Goal: Find specific page/section: Find specific page/section

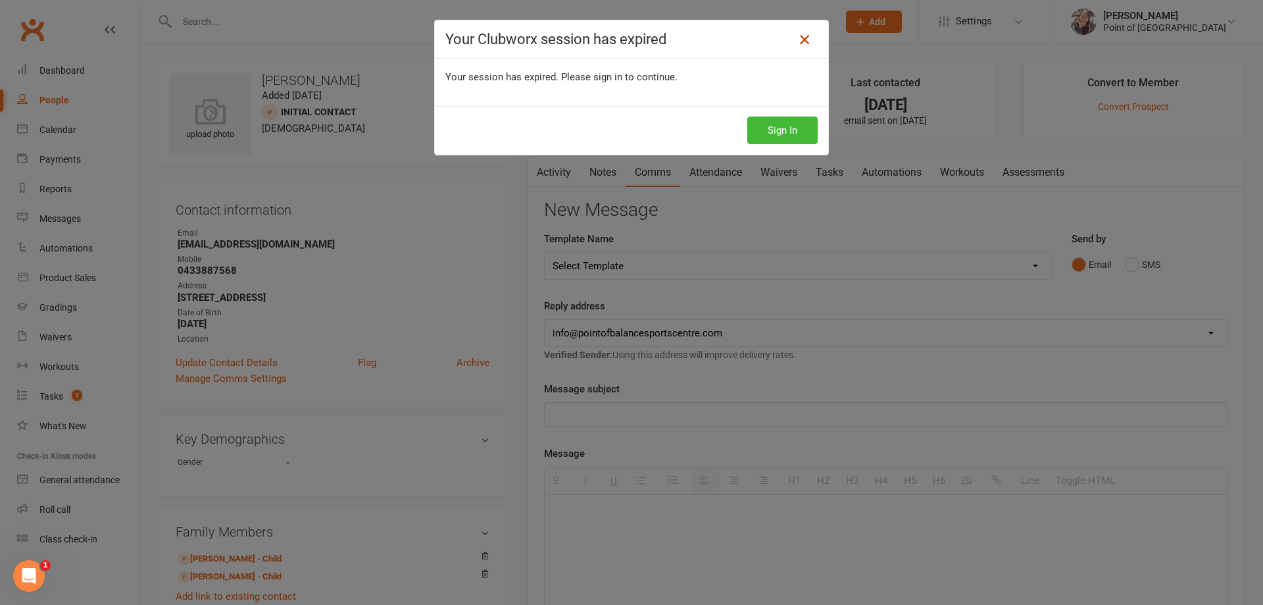
click at [797, 36] on icon at bounding box center [805, 40] width 16 height 16
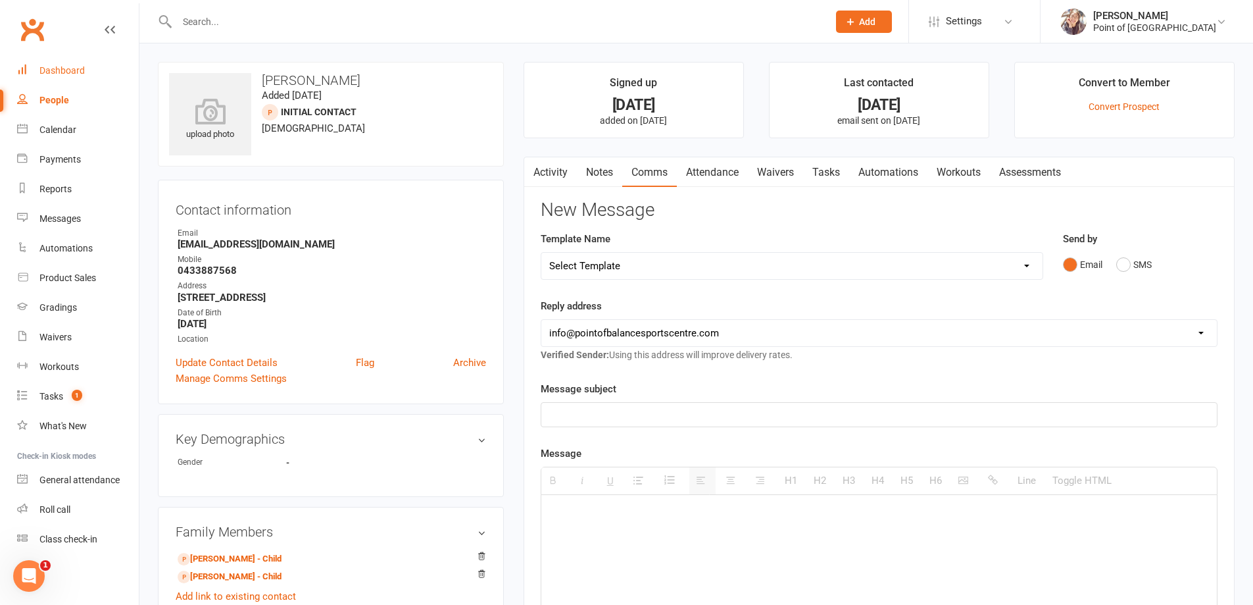
click at [77, 65] on div "Dashboard" at bounding box center [61, 70] width 45 height 11
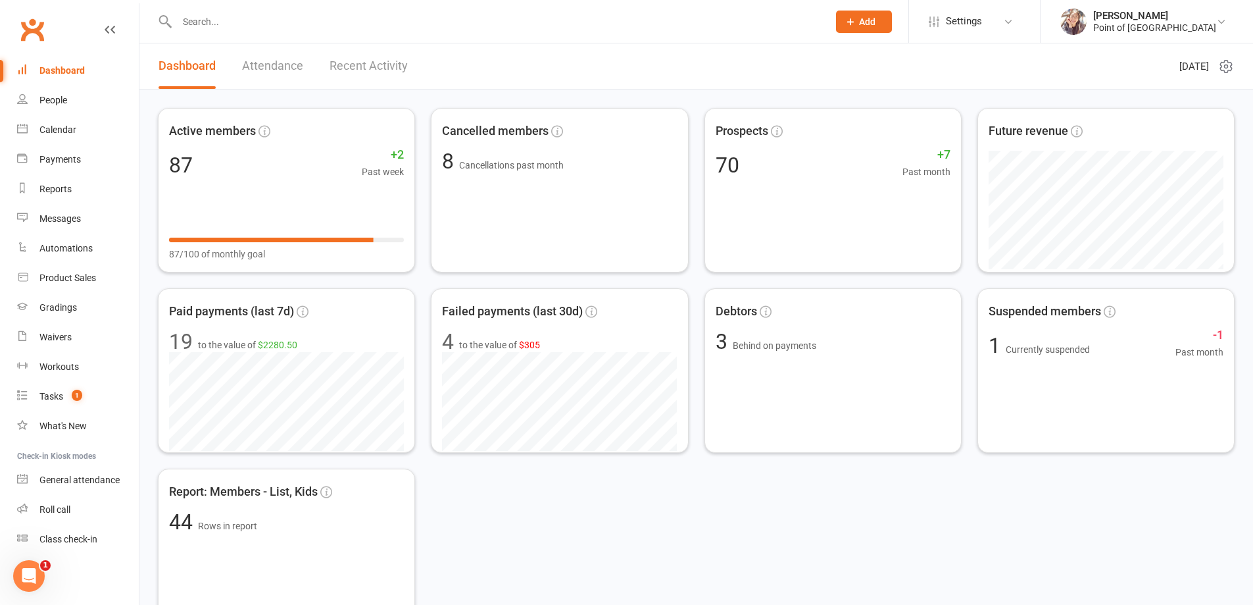
click at [292, 26] on input "text" at bounding box center [496, 22] width 646 height 18
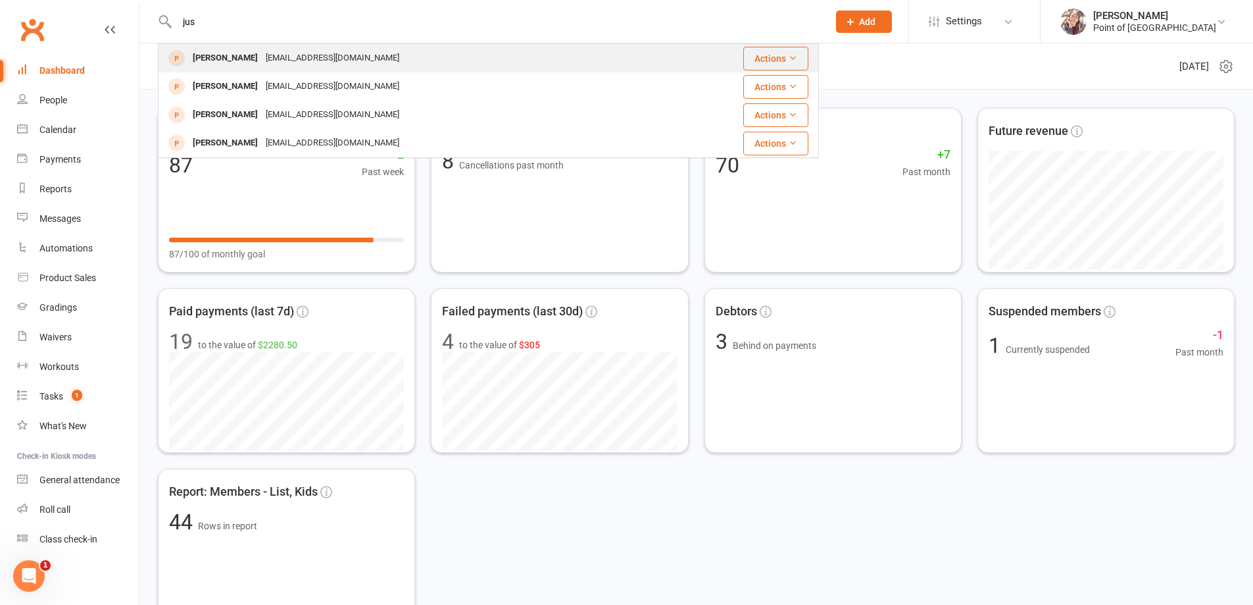
type input "jus"
click at [277, 53] on div "[EMAIL_ADDRESS][DOMAIN_NAME]" at bounding box center [332, 58] width 141 height 19
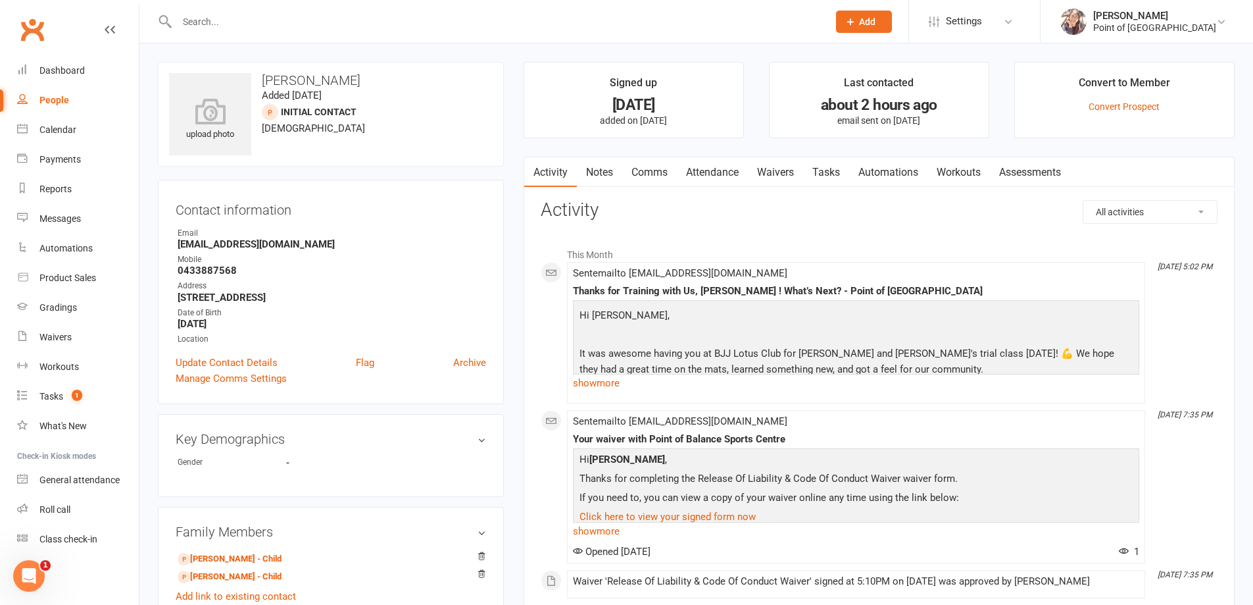
scroll to position [16, 0]
